Goal: Task Accomplishment & Management: Manage account settings

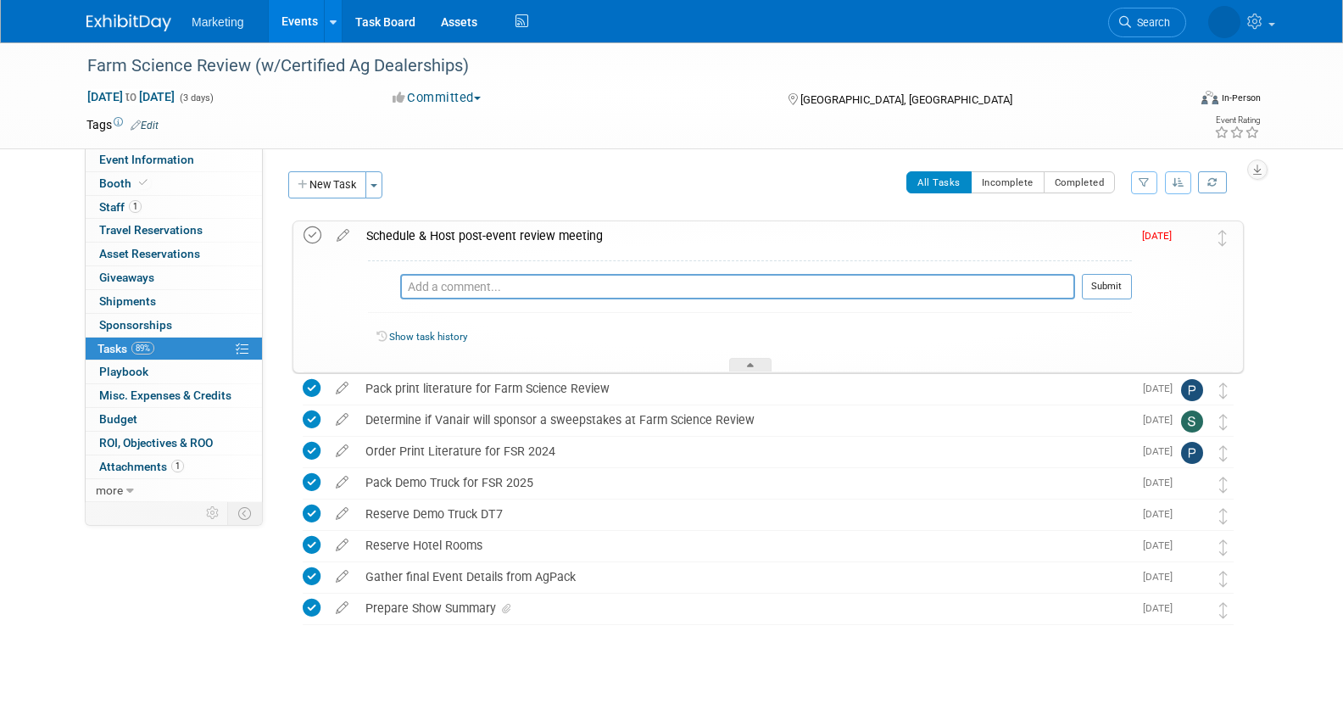
click at [305, 230] on icon at bounding box center [312, 235] width 18 height 18
click at [1176, 181] on icon "button" at bounding box center [1178, 182] width 12 height 10
click at [1115, 252] on link "By Due Date" at bounding box center [1129, 260] width 121 height 24
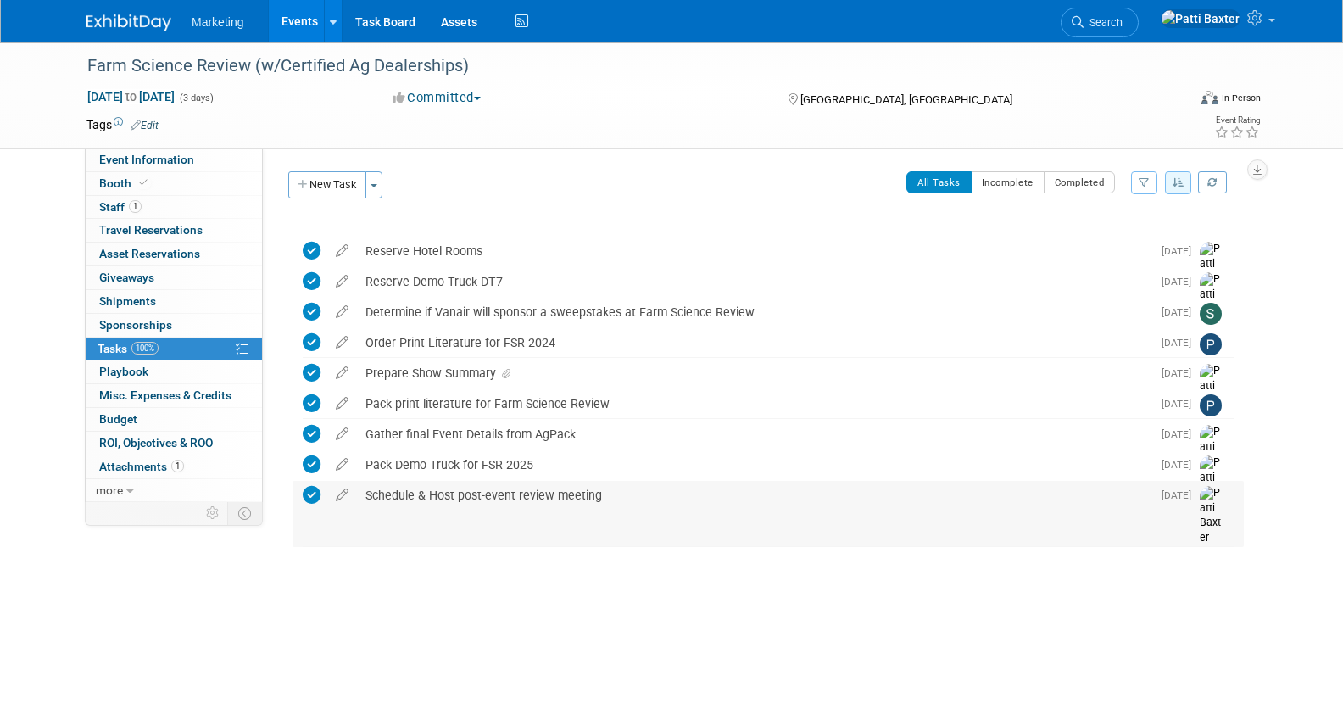
click at [308, 496] on icon at bounding box center [312, 495] width 18 height 18
click at [342, 496] on icon at bounding box center [342, 491] width 30 height 21
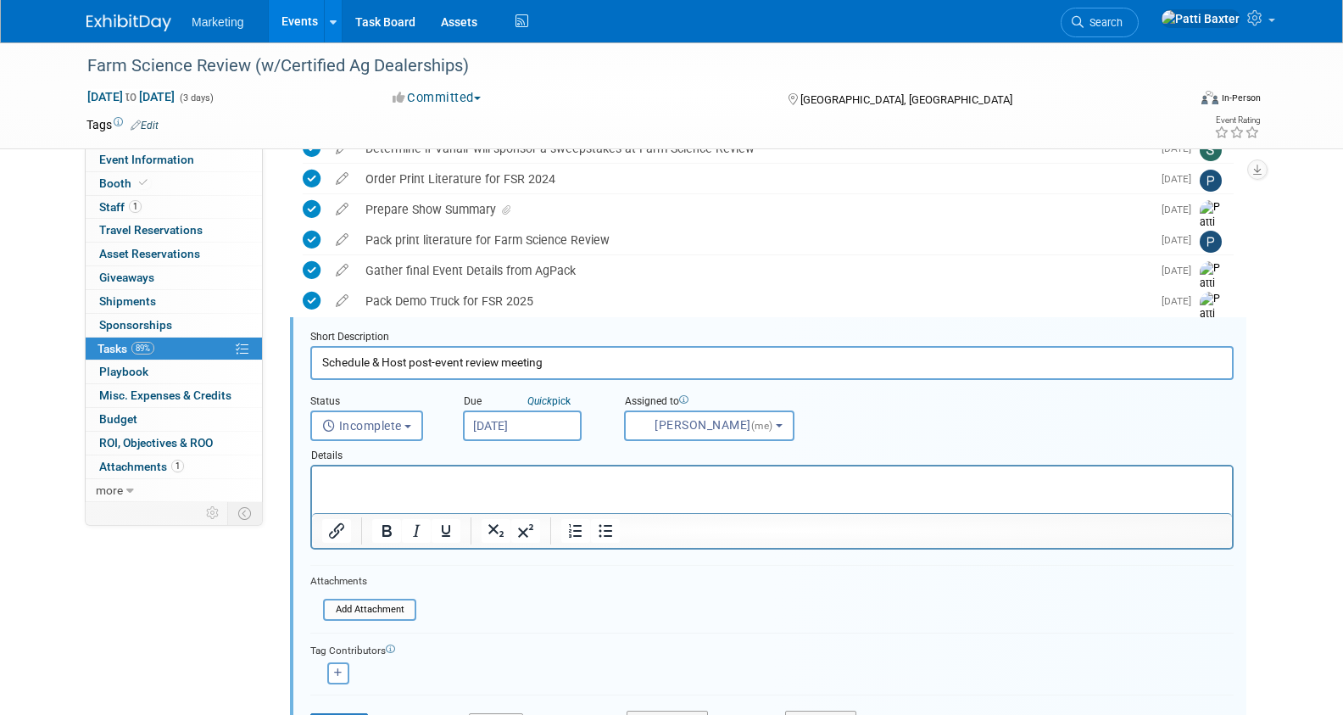
scroll to position [232, 0]
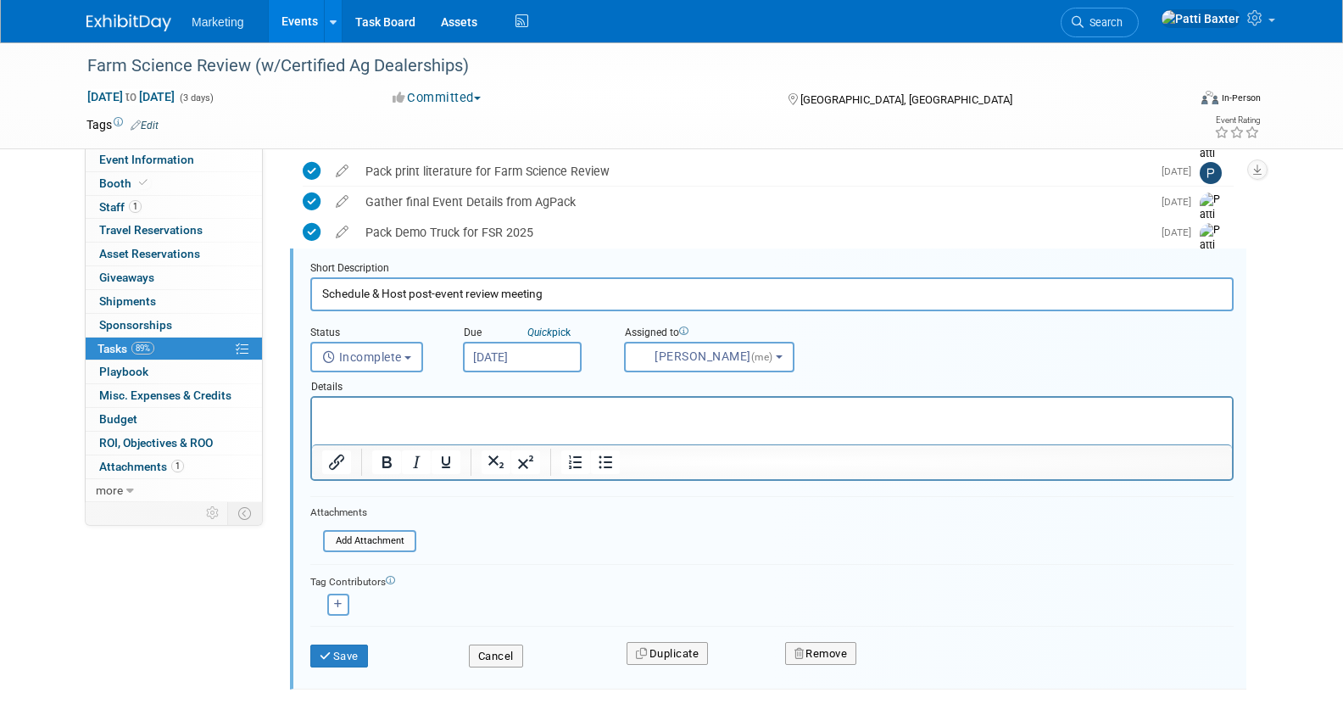
click at [548, 353] on input "[DATE]" at bounding box center [522, 357] width 119 height 31
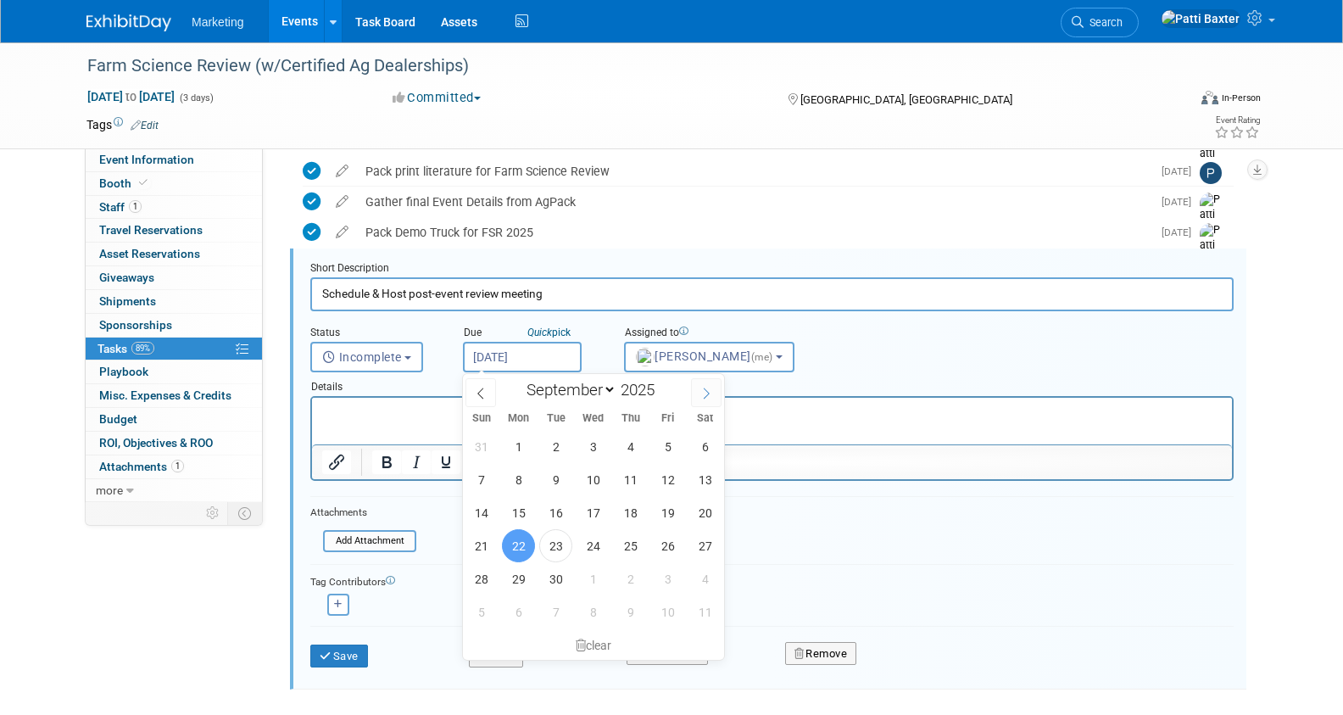
click at [708, 392] on icon at bounding box center [706, 393] width 12 height 12
select select "9"
click at [592, 539] on span "22" at bounding box center [592, 545] width 33 height 33
type input "[DATE]"
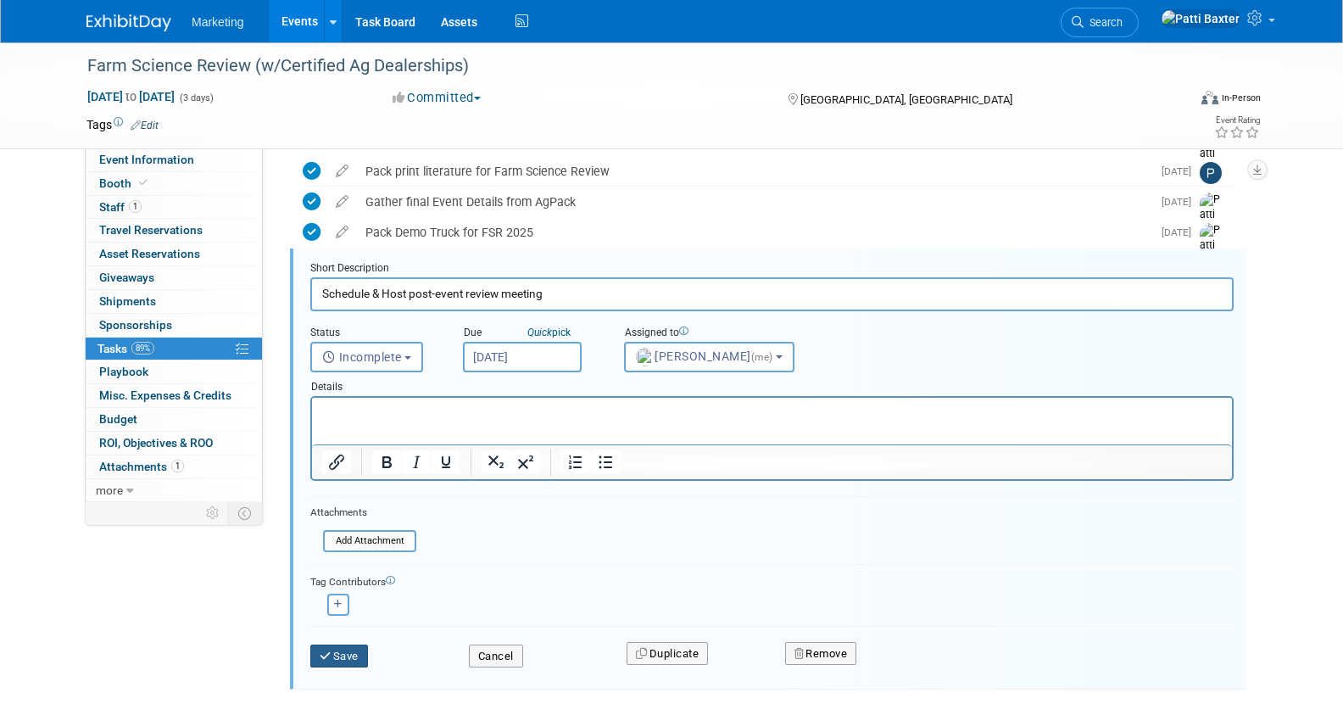
click at [332, 655] on icon "submit" at bounding box center [327, 655] width 14 height 11
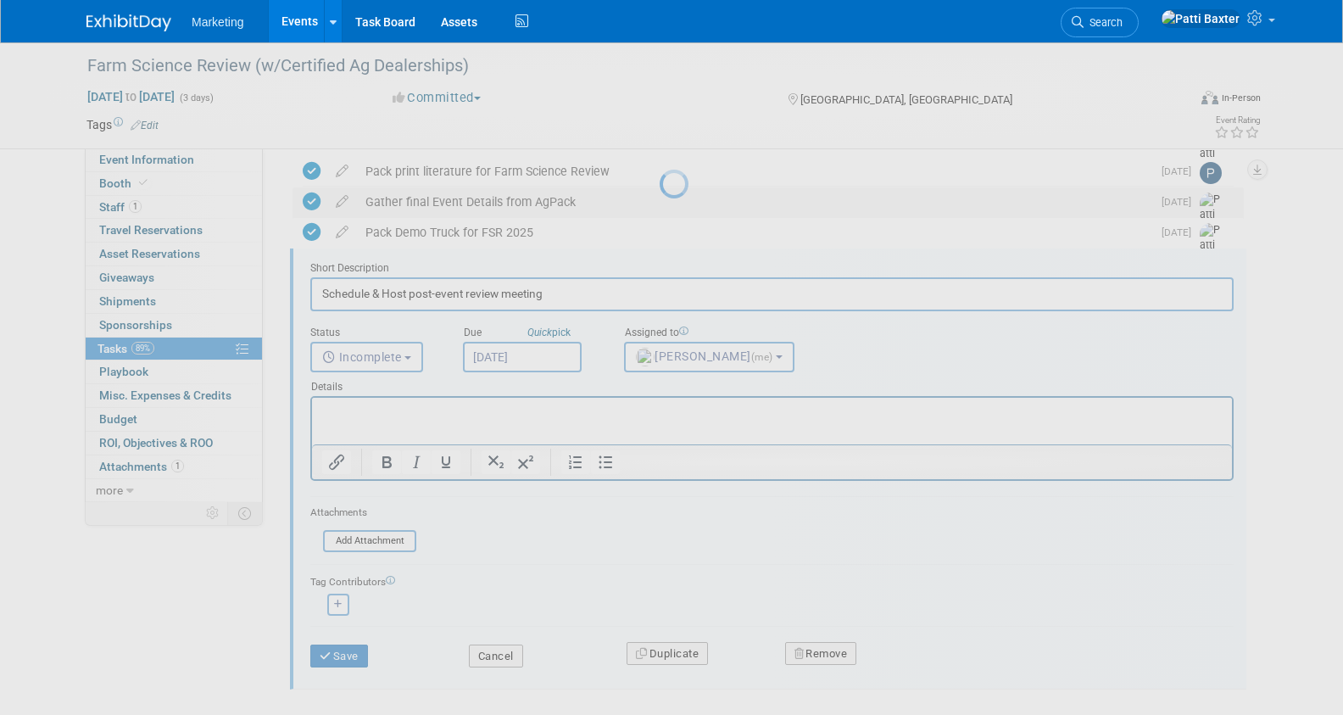
scroll to position [0, 0]
